Goal: Communication & Community: Answer question/provide support

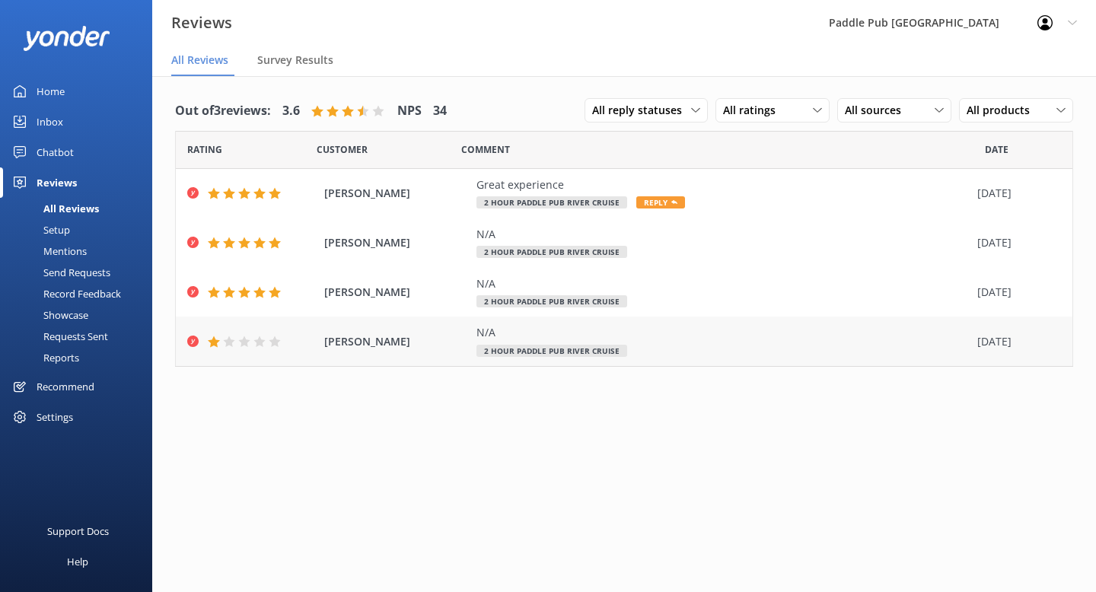
click at [360, 341] on span "[PERSON_NAME]" at bounding box center [396, 341] width 145 height 17
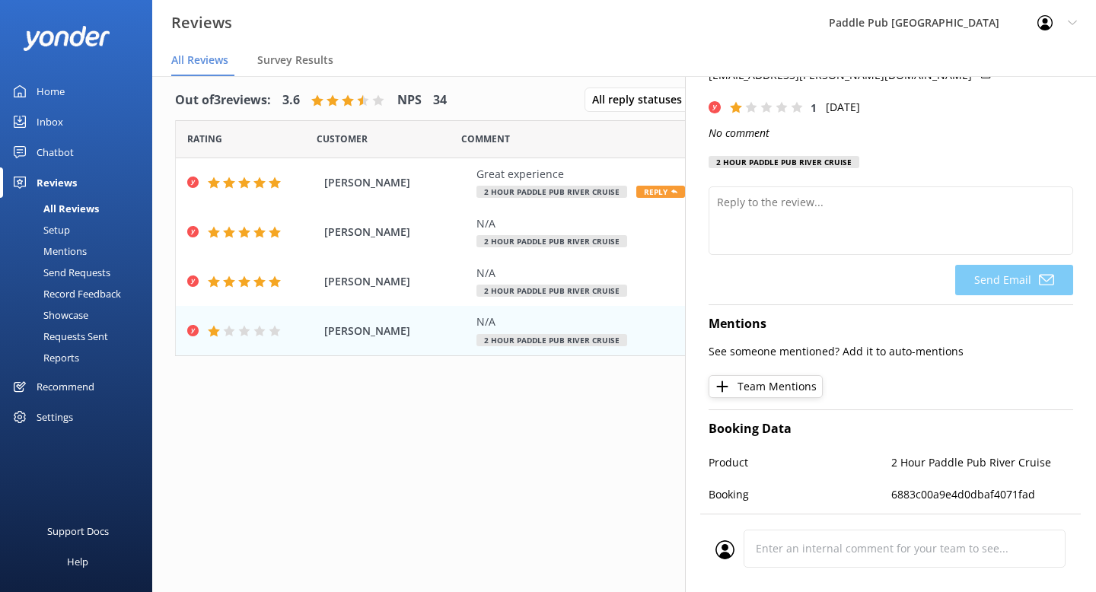
scroll to position [70, 0]
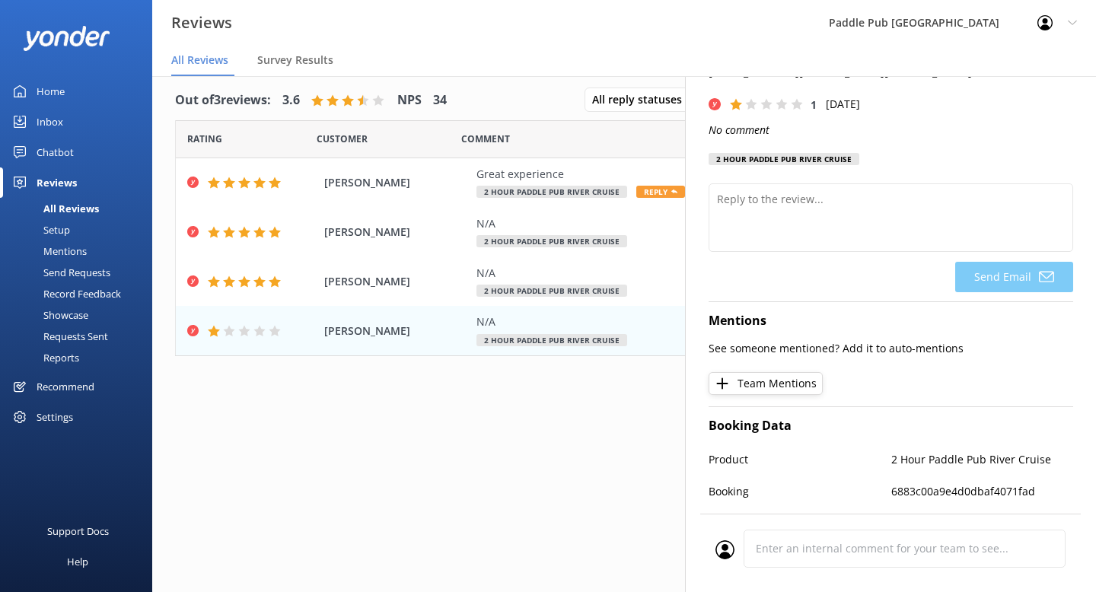
click at [636, 412] on div "Out of 3 reviews: 3.6 NPS 34 All reply statuses All reply statuses Needs a repl…" at bounding box center [624, 338] width 944 height 547
click at [384, 183] on span "[PERSON_NAME]" at bounding box center [396, 182] width 145 height 17
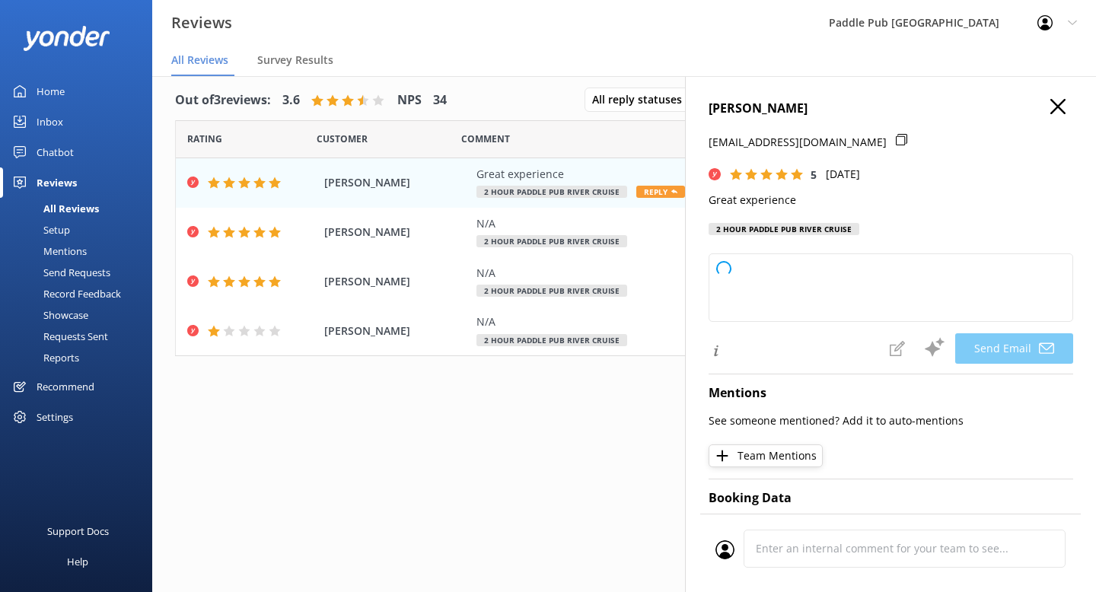
type textarea "Thank you so much, [PERSON_NAME]! We're thrilled you had a great experience. We…"
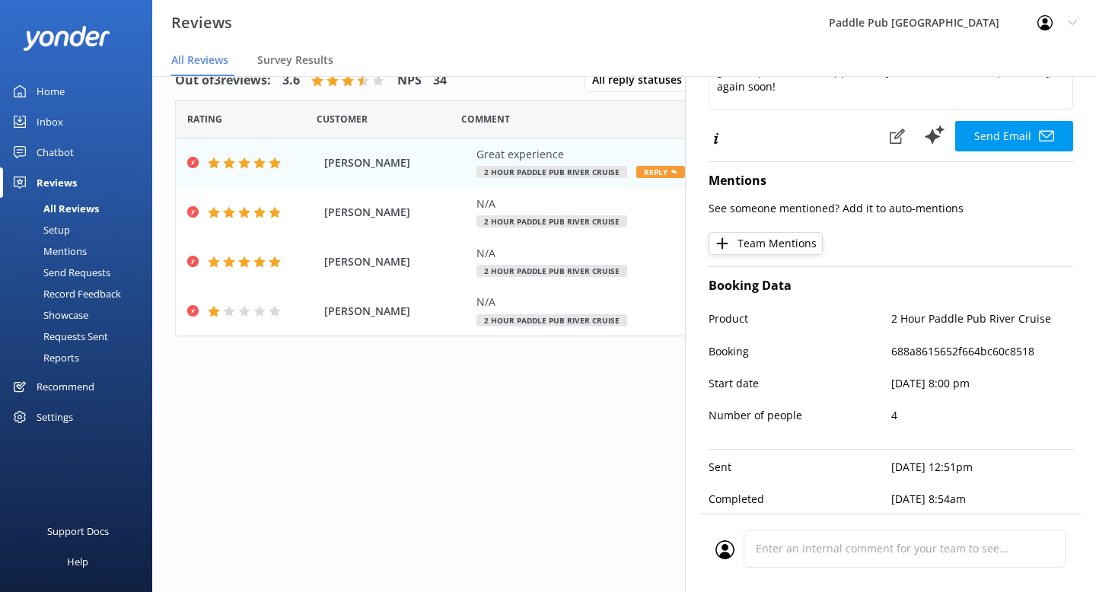
scroll to position [0, 0]
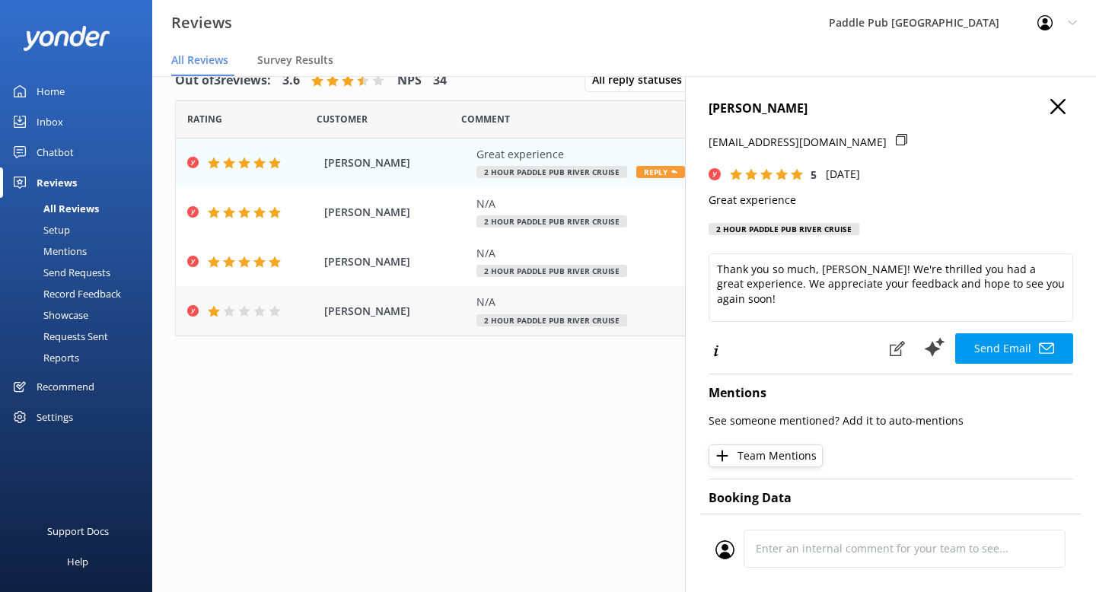
click at [439, 309] on span "[PERSON_NAME]" at bounding box center [396, 311] width 145 height 17
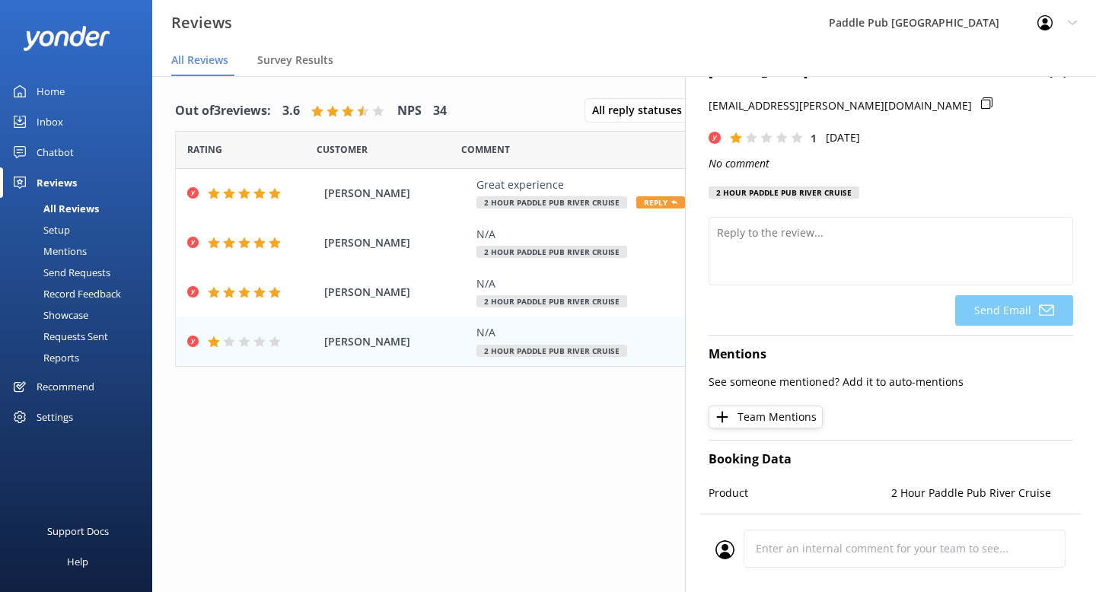
click at [86, 293] on div "Record Feedback" at bounding box center [65, 293] width 112 height 21
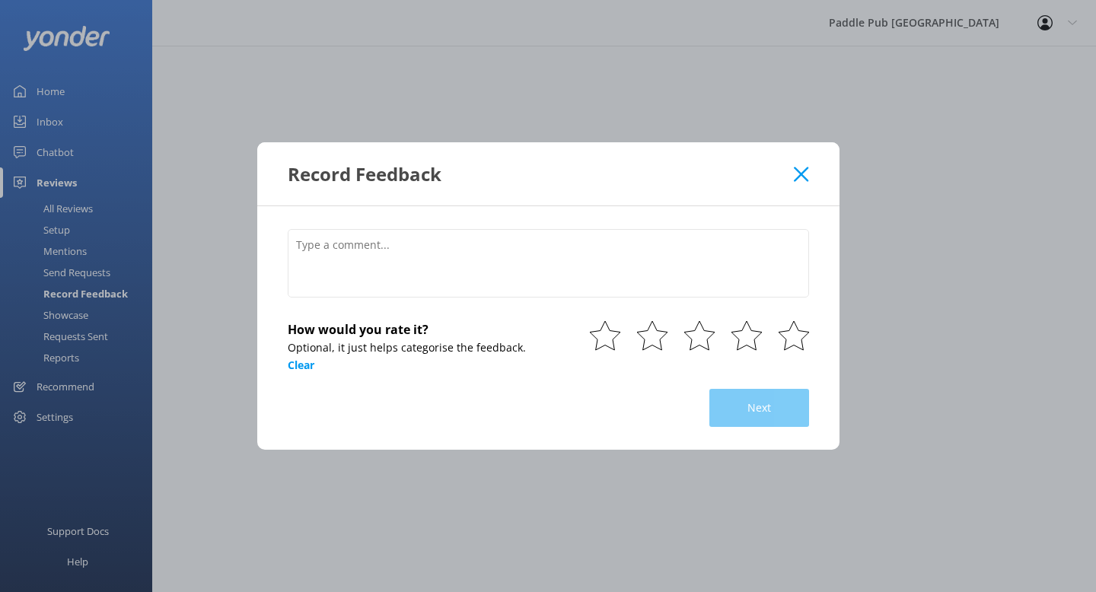
click at [800, 169] on icon at bounding box center [801, 174] width 14 height 15
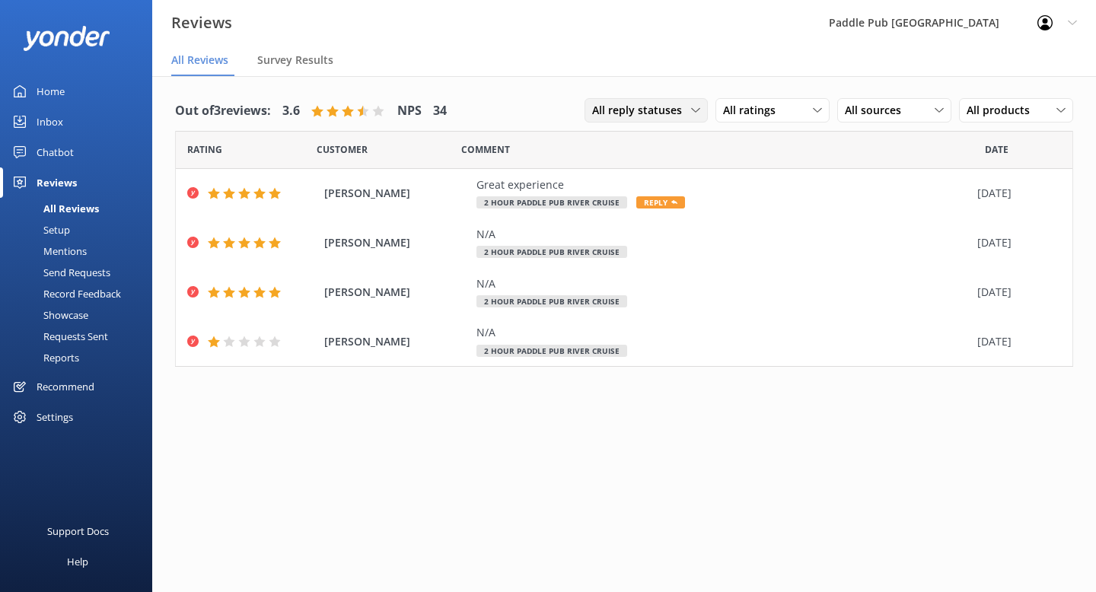
click at [674, 113] on span "All reply statuses" at bounding box center [641, 110] width 99 height 17
click at [683, 77] on div "Out of 3 reviews: 3.6 NPS 34 All reply statuses All reply statuses Needs a repl…" at bounding box center [624, 236] width 944 height 321
click at [66, 253] on div "Mentions" at bounding box center [48, 251] width 78 height 21
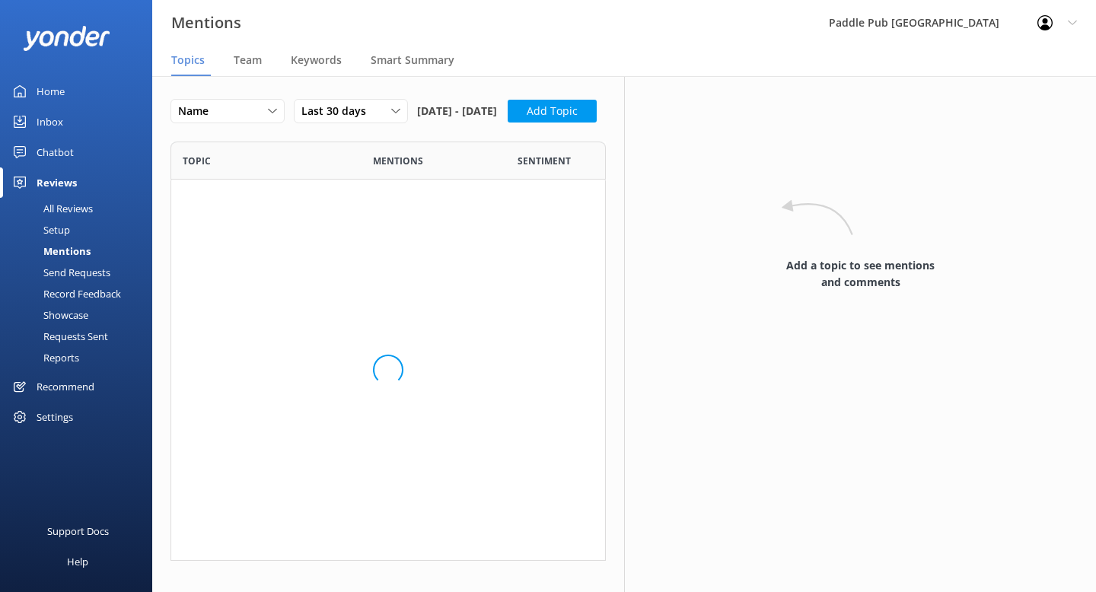
scroll to position [419, 435]
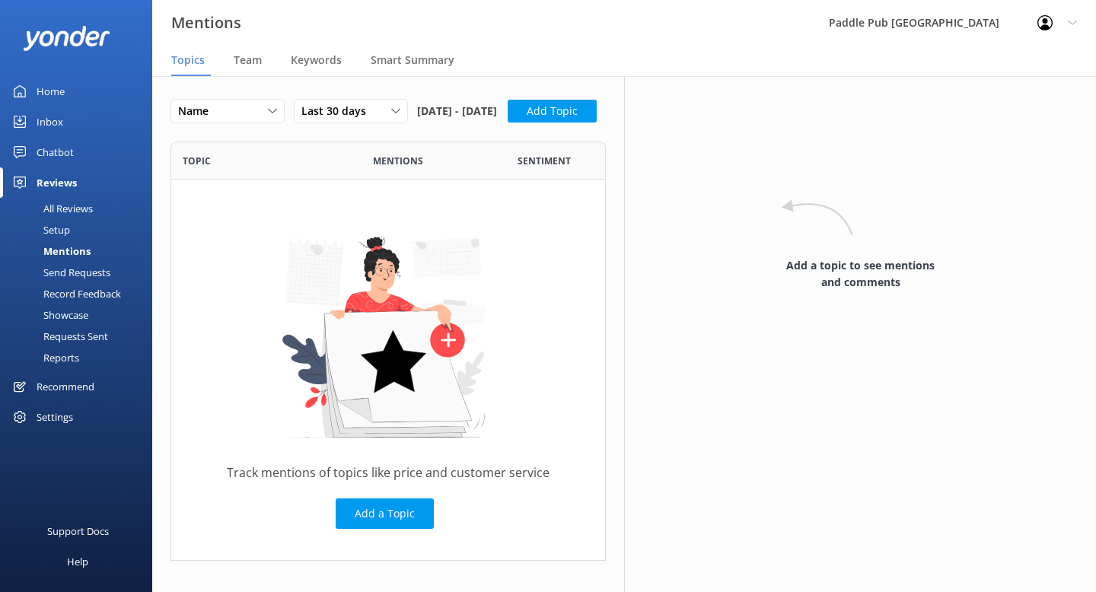
click at [66, 358] on div "Reports" at bounding box center [44, 357] width 70 height 21
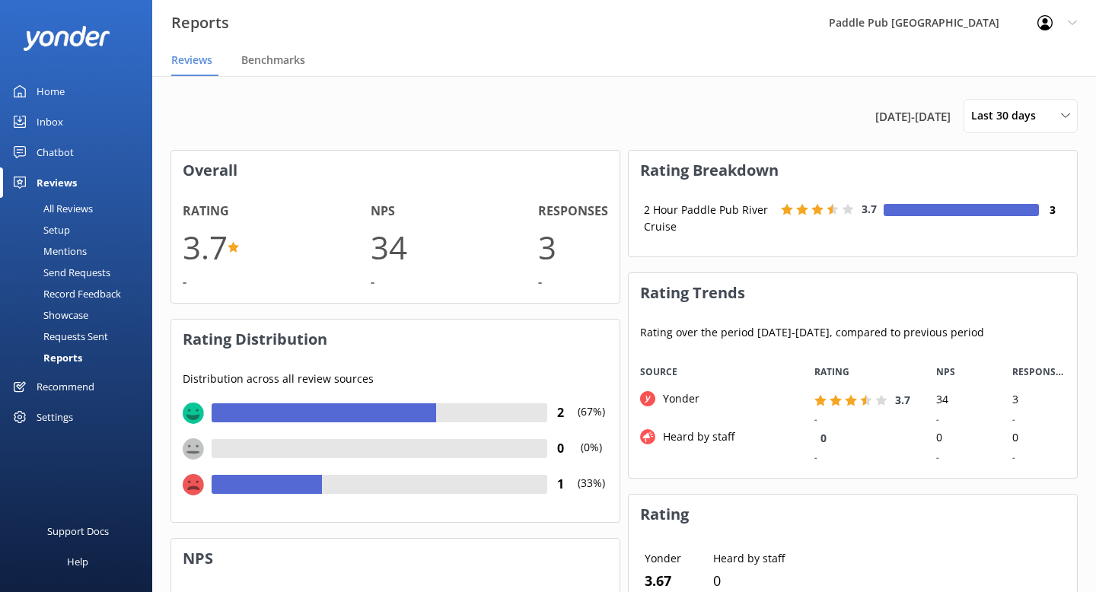
click at [75, 212] on div "All Reviews" at bounding box center [51, 208] width 84 height 21
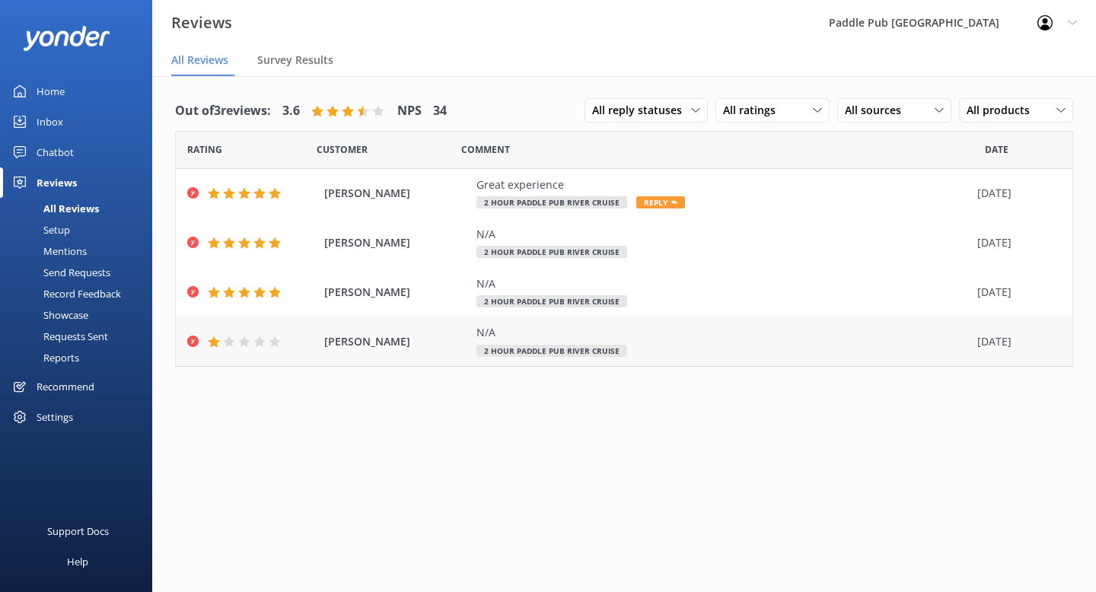
click at [380, 342] on span "[PERSON_NAME]" at bounding box center [396, 341] width 145 height 17
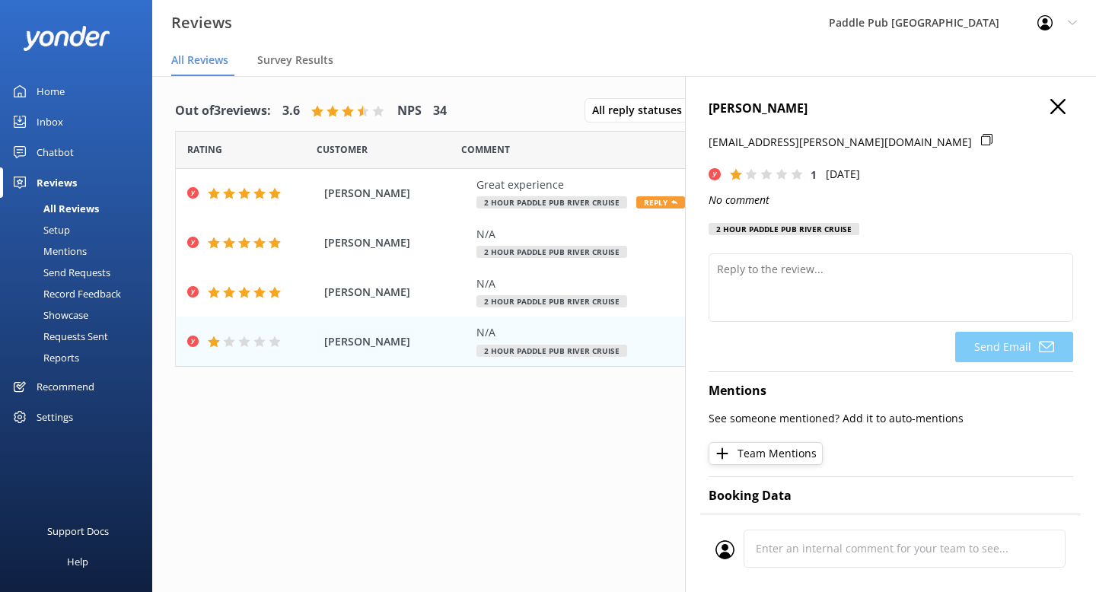
click at [1060, 106] on icon "button" at bounding box center [1057, 106] width 15 height 15
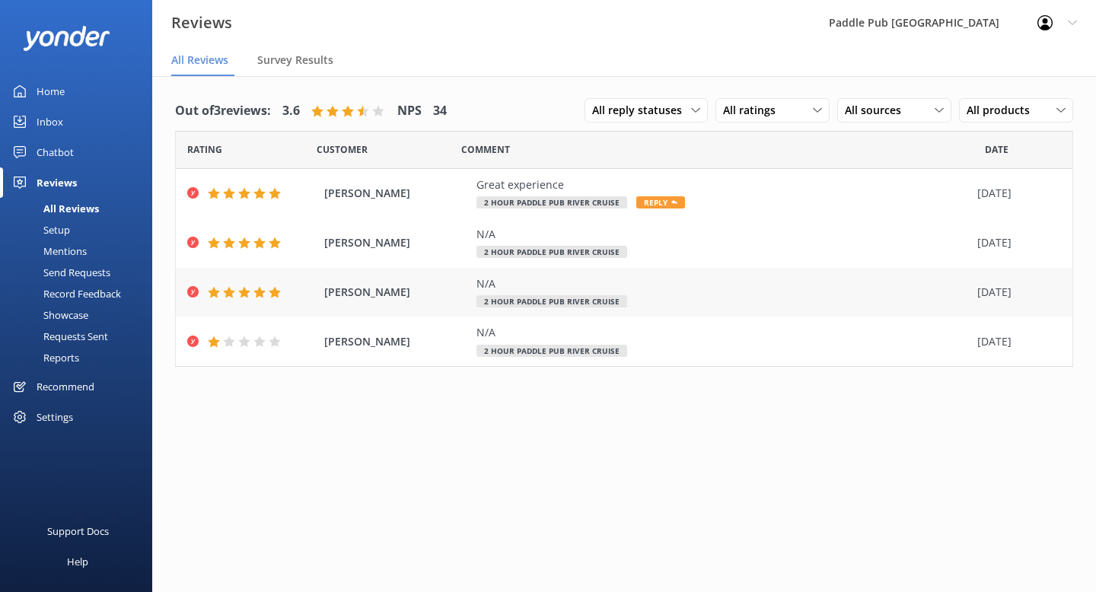
click at [375, 292] on span "[PERSON_NAME]" at bounding box center [396, 292] width 145 height 17
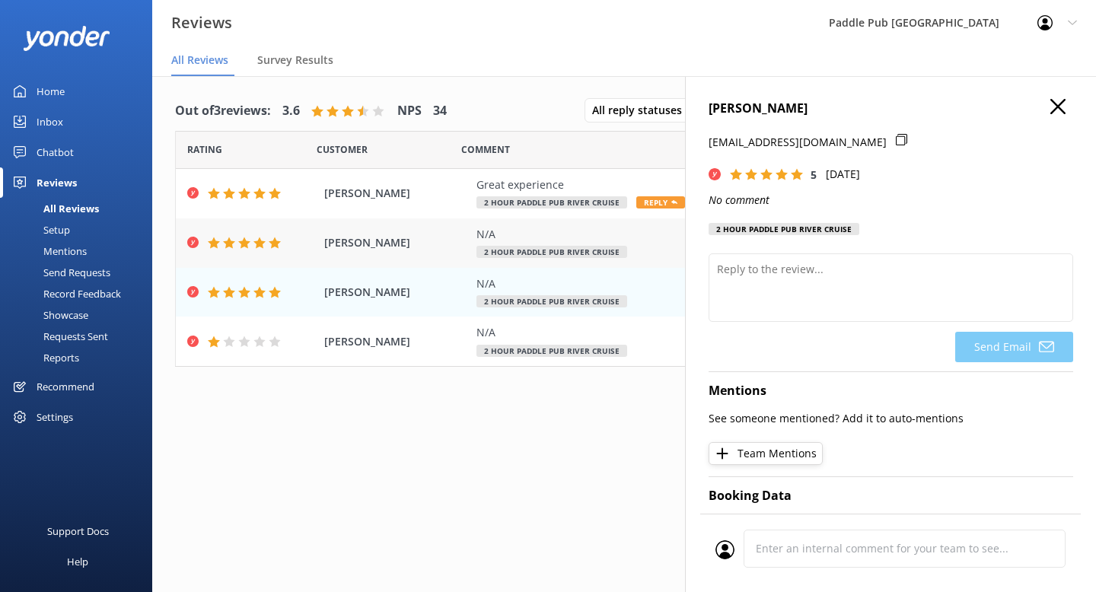
click at [375, 245] on span "[PERSON_NAME]" at bounding box center [396, 242] width 145 height 17
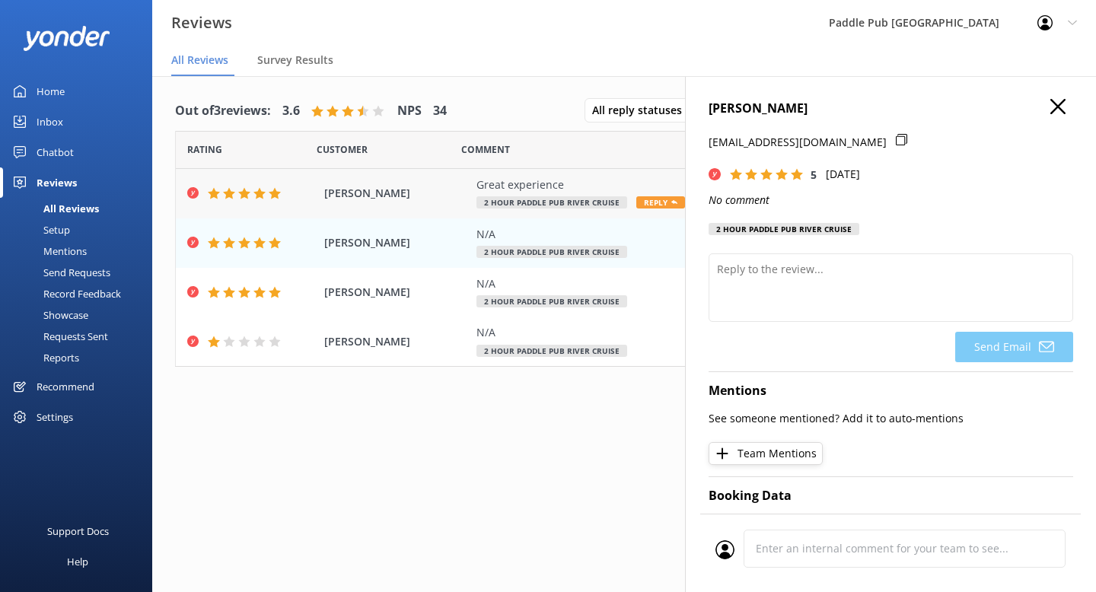
click at [381, 200] on span "[PERSON_NAME]" at bounding box center [396, 193] width 145 height 17
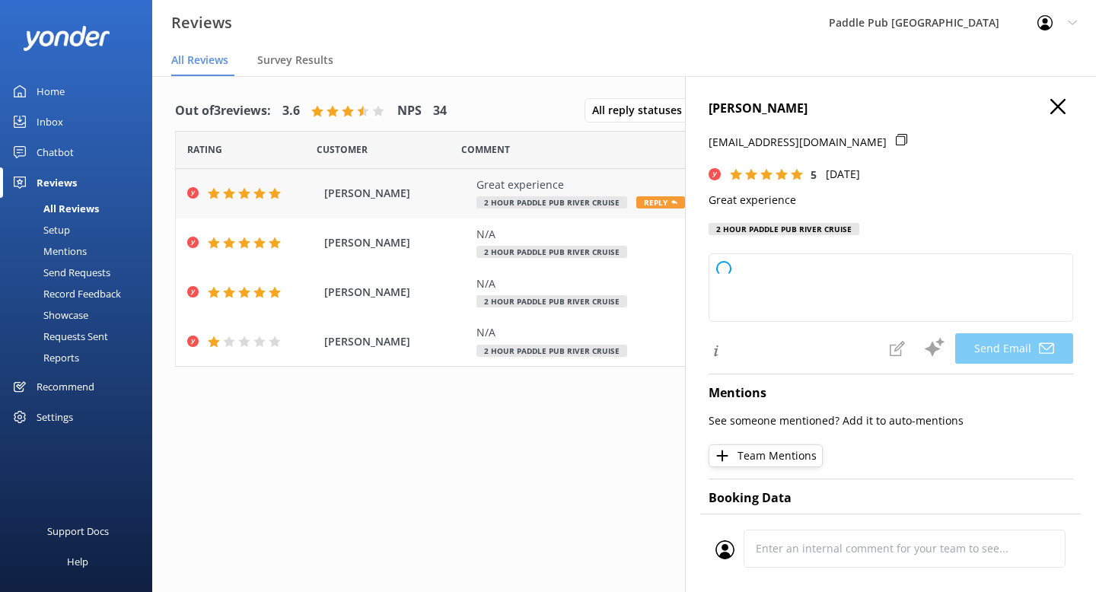
type textarea "Thank you so much, [PERSON_NAME]! We're delighted to hear you had a great exper…"
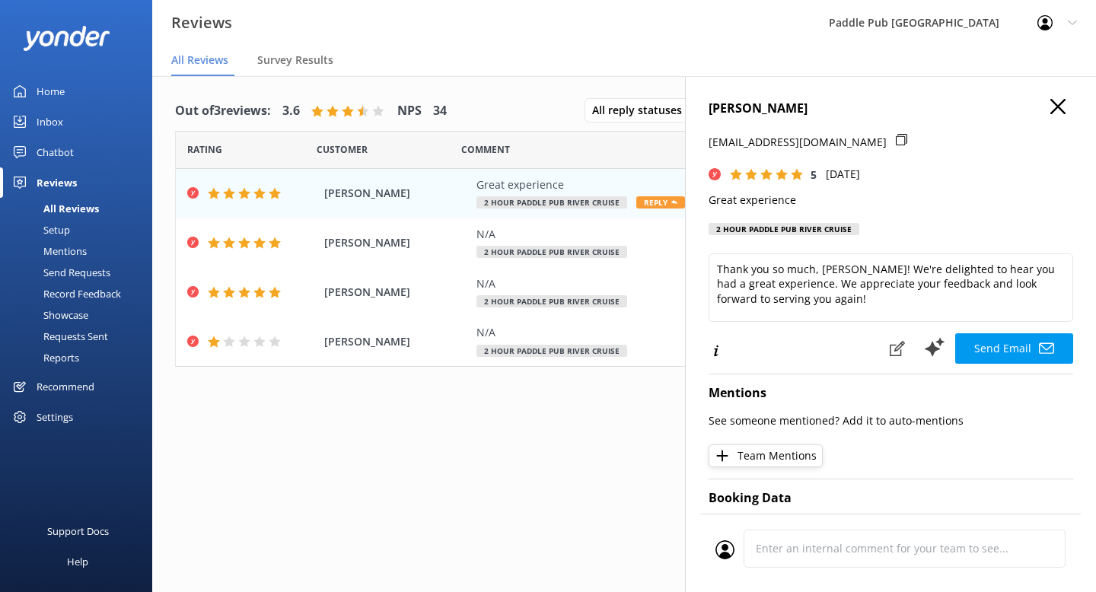
click at [1057, 109] on icon "button" at bounding box center [1057, 106] width 15 height 15
